Goal: Find specific page/section

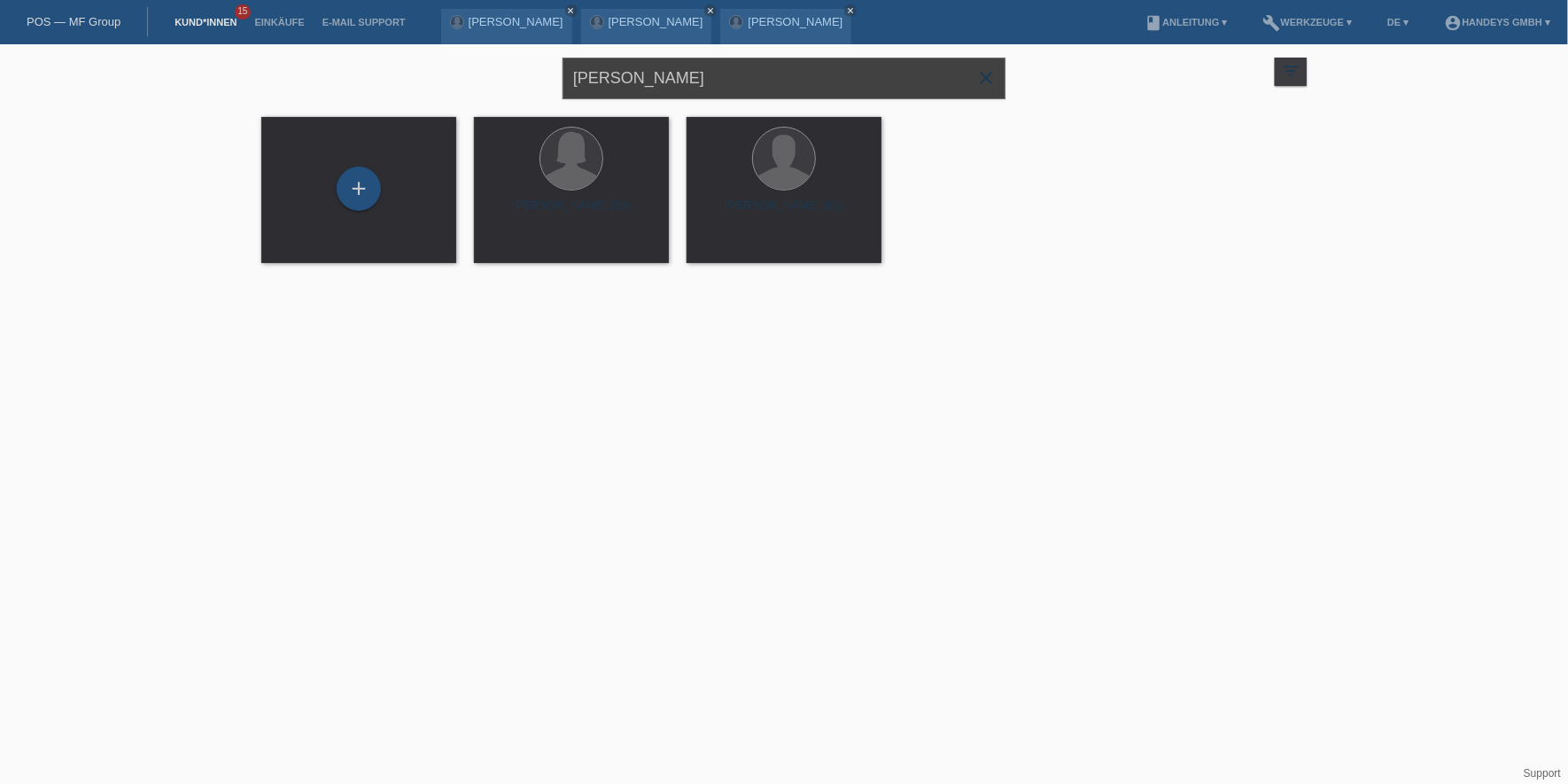
drag, startPoint x: 719, startPoint y: 78, endPoint x: 478, endPoint y: 78, distance: 241.0
click at [478, 78] on div "[PERSON_NAME] close filter_list view_module Alle Kund*innen anzeigen star Marki…" at bounding box center [784, 75] width 1063 height 64
type input "SATI"
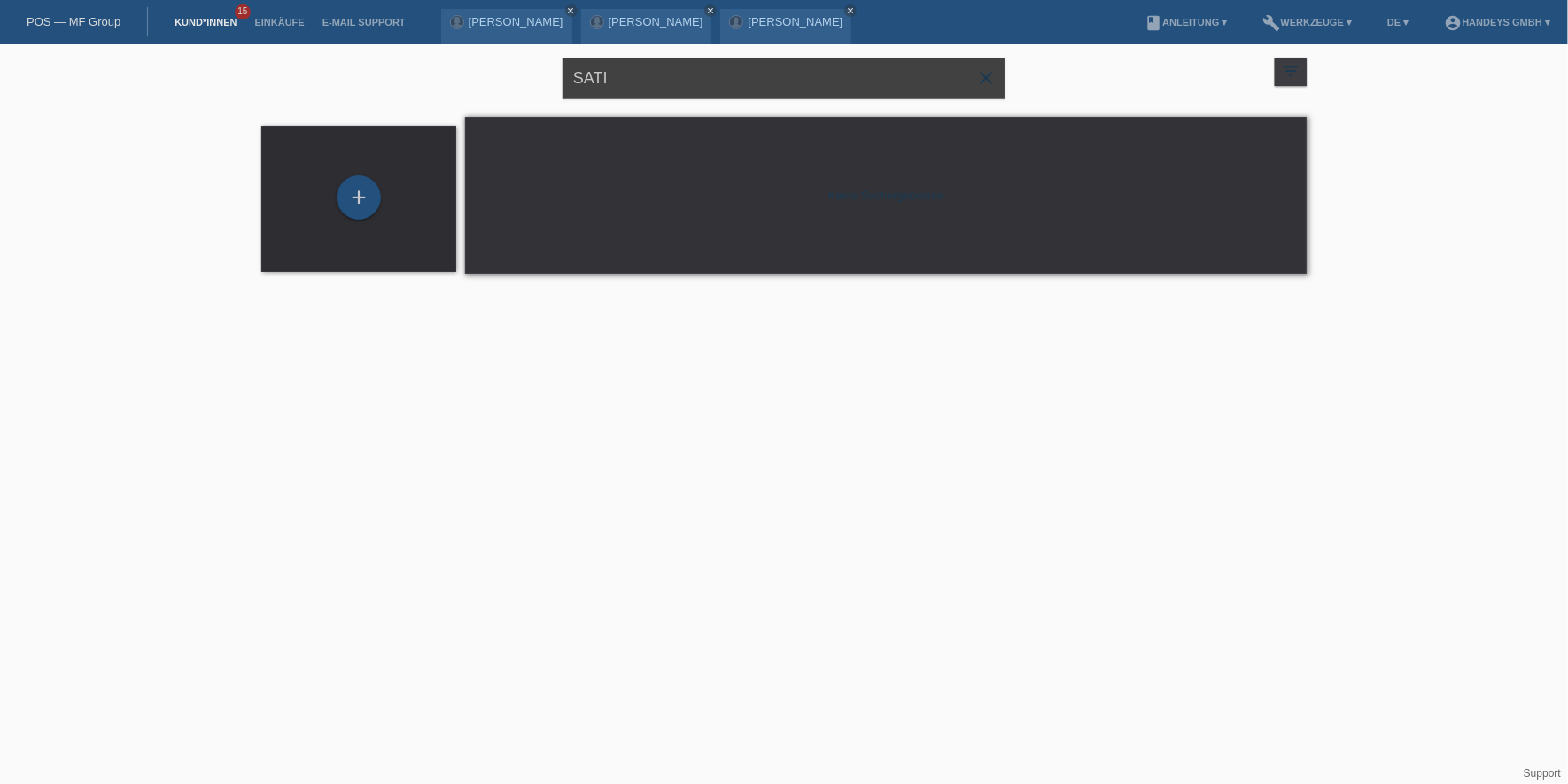
drag, startPoint x: 605, startPoint y: 81, endPoint x: 466, endPoint y: 77, distance: 139.1
click at [466, 77] on div "SATI close filter_list view_module Alle Kund*innen anzeigen star Markierte Kund…" at bounding box center [784, 75] width 1063 height 64
type input "SHARANJAN"
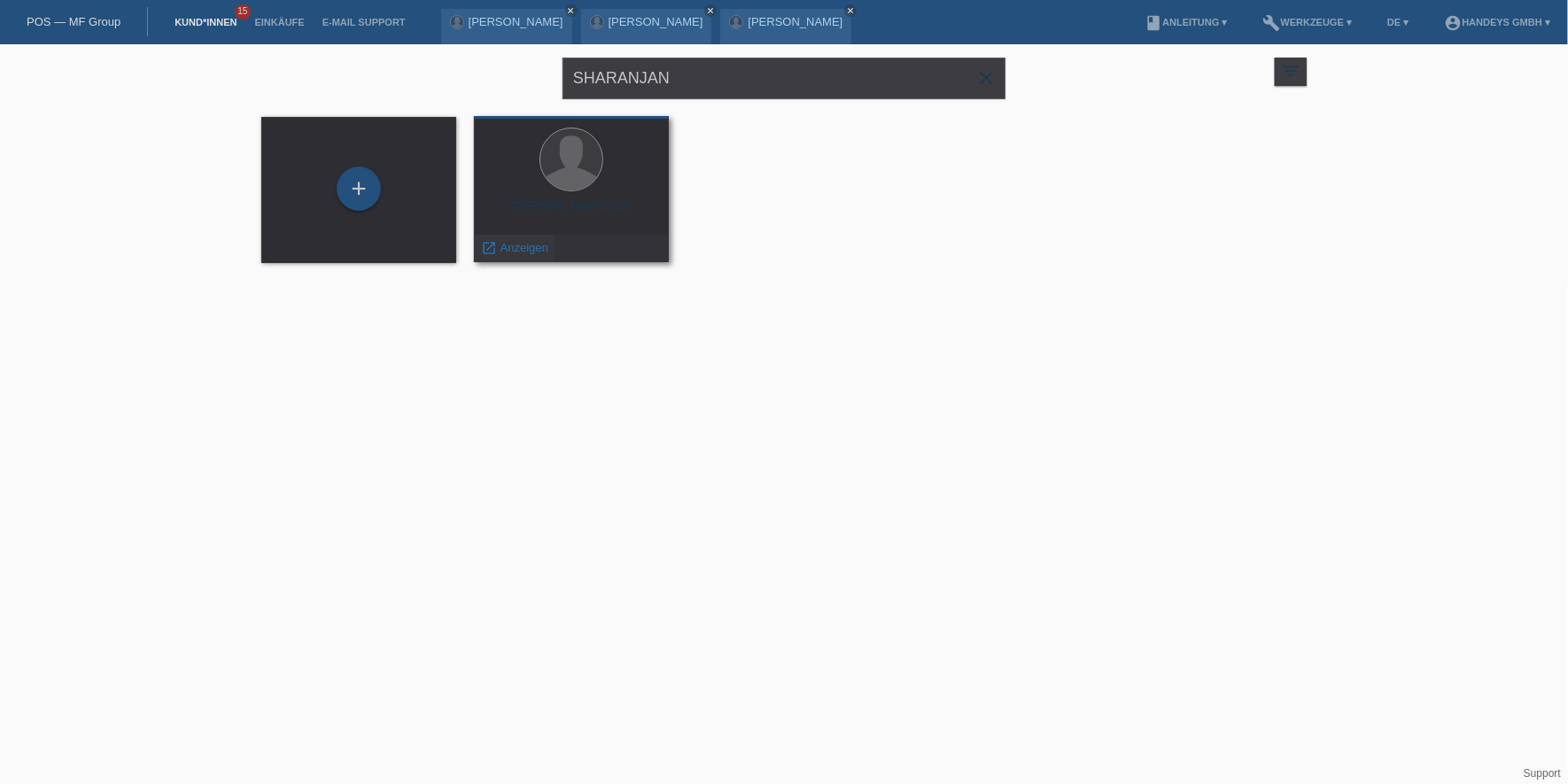
click at [523, 244] on span "Anzeigen" at bounding box center [524, 248] width 48 height 13
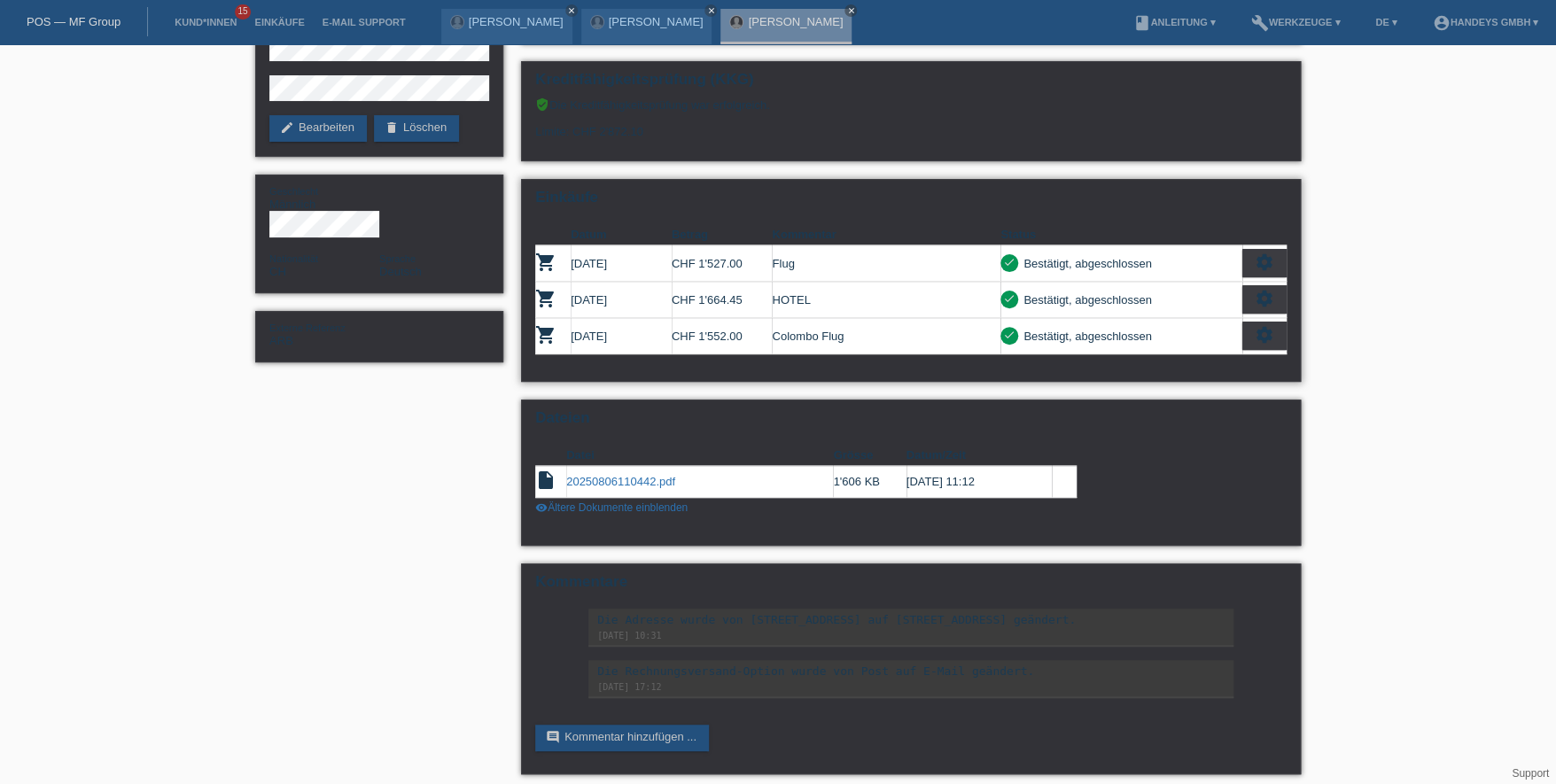
scroll to position [153, 0]
